Goal: Transaction & Acquisition: Purchase product/service

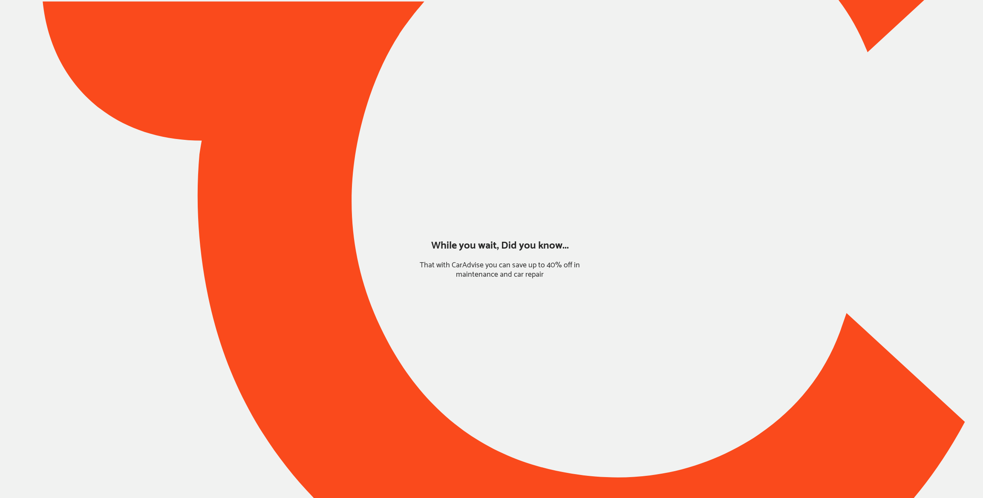
type input "*****"
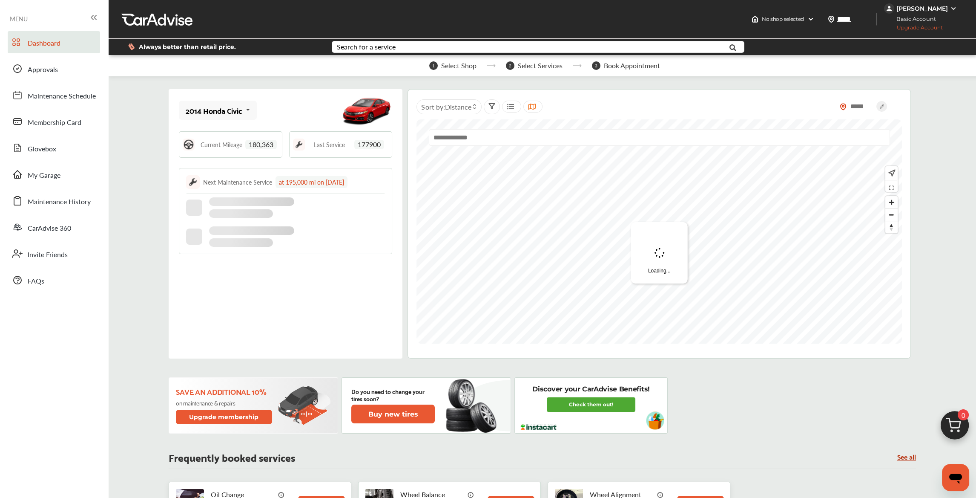
scroll to position [43, 0]
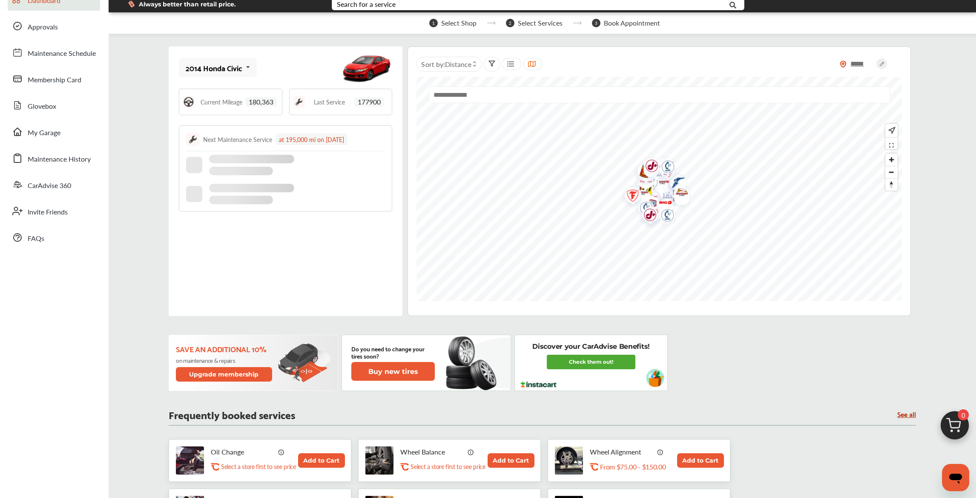
click at [317, 459] on button "Add to Cart" at bounding box center [321, 460] width 47 height 14
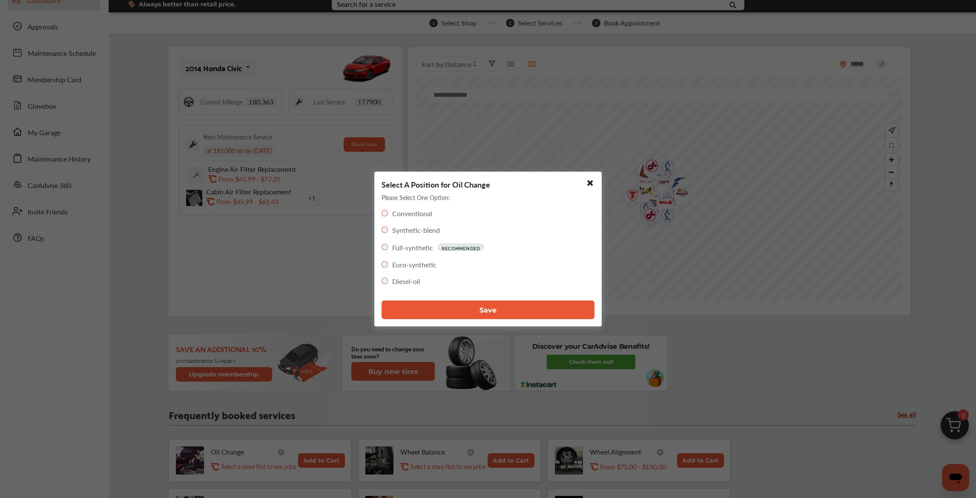
click at [415, 307] on button "Save" at bounding box center [488, 309] width 213 height 19
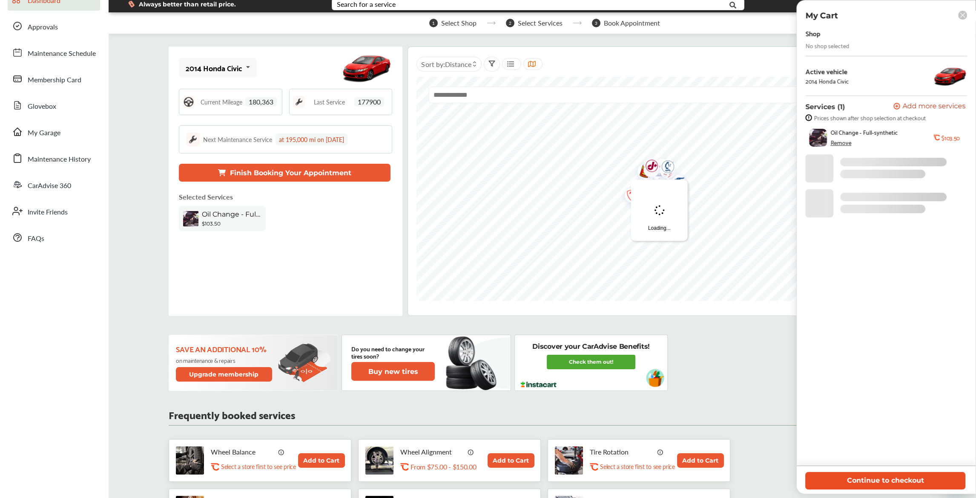
click at [847, 482] on button "Continue to checkout" at bounding box center [886, 480] width 160 height 17
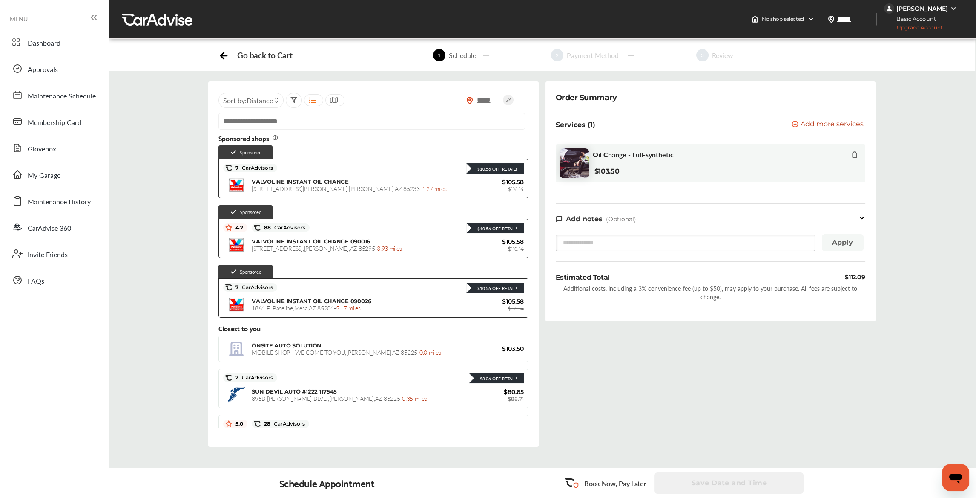
click at [253, 98] on span "Distance" at bounding box center [260, 100] width 26 height 10
click at [254, 121] on div at bounding box center [248, 121] width 13 height 7
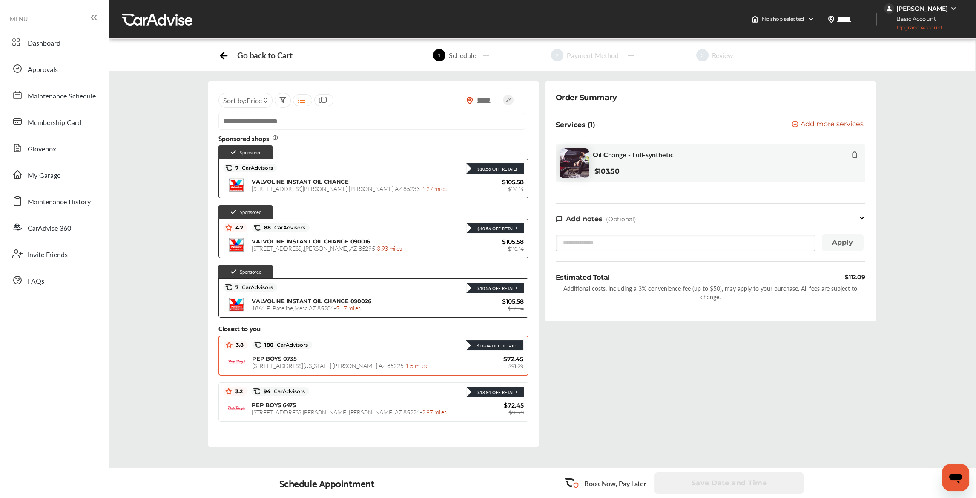
click at [422, 346] on div "$18.84 Off Retail!" at bounding box center [417, 344] width 211 height 11
